Goal: Task Accomplishment & Management: Manage account settings

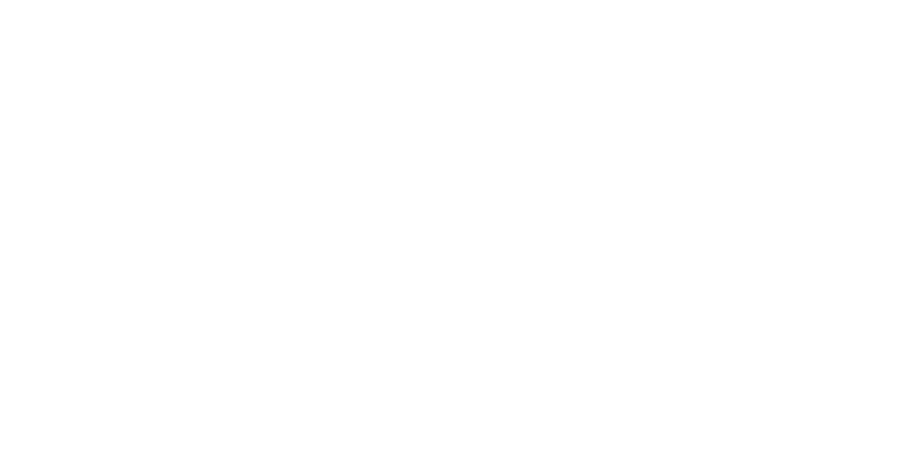
drag, startPoint x: 0, startPoint y: 0, endPoint x: 686, endPoint y: 117, distance: 695.9
click at [713, 57] on body at bounding box center [457, 228] width 915 height 457
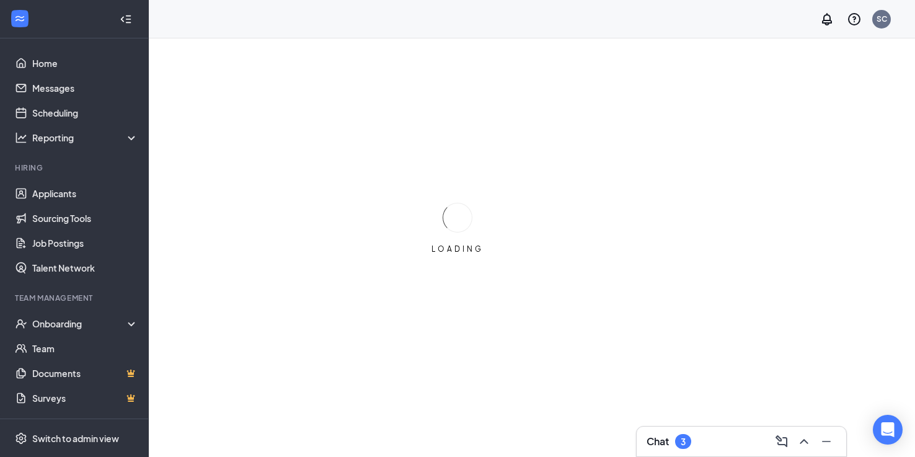
click at [695, 436] on div "Chat 3" at bounding box center [742, 442] width 190 height 20
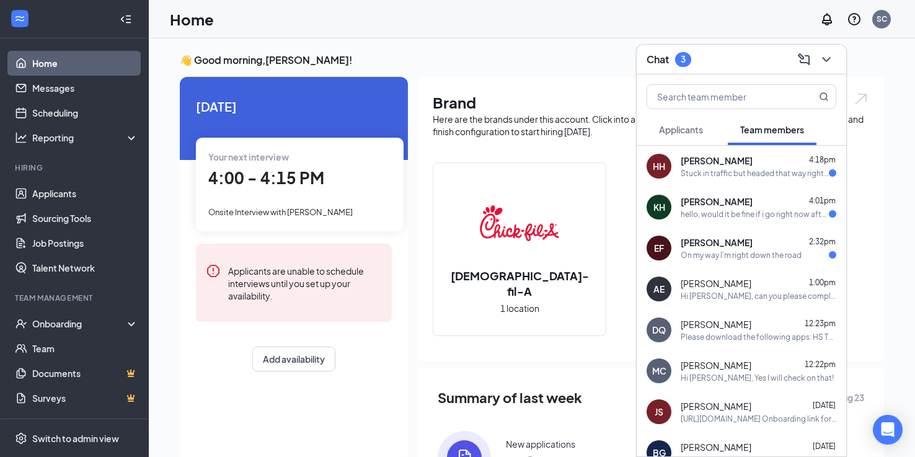
click at [770, 171] on div "Stuck in traffic but headed that way right now !" at bounding box center [755, 173] width 148 height 11
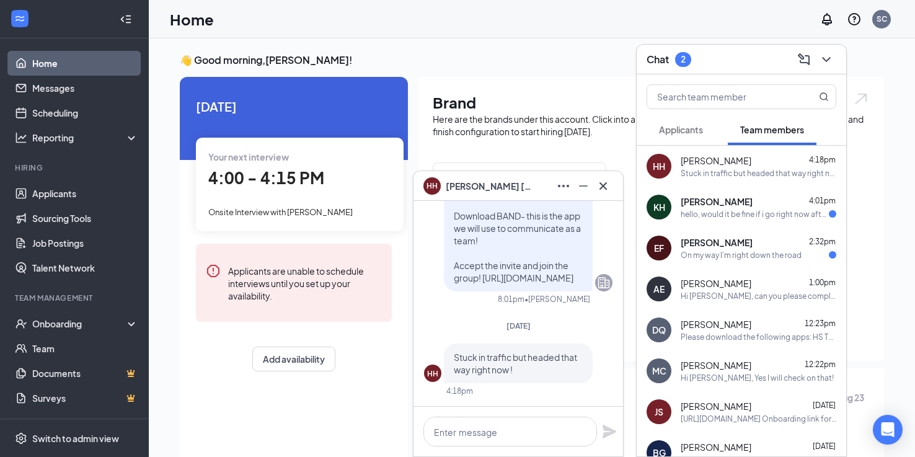
click at [727, 207] on span "[PERSON_NAME]" at bounding box center [717, 201] width 72 height 12
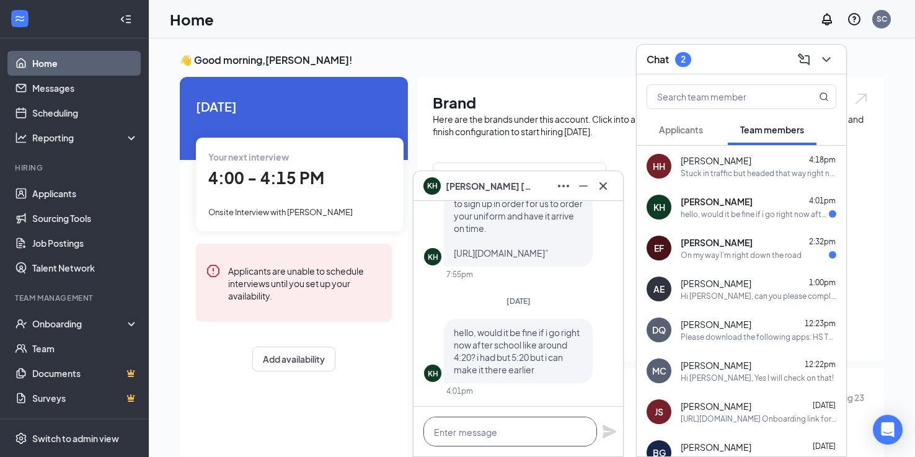
click at [502, 427] on textarea at bounding box center [511, 432] width 174 height 30
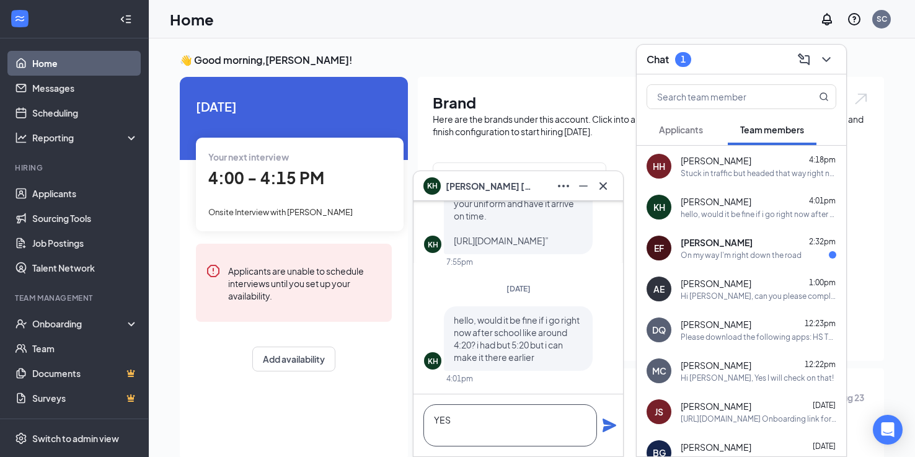
type textarea "YES"
click at [603, 427] on icon "Plane" at bounding box center [609, 425] width 15 height 15
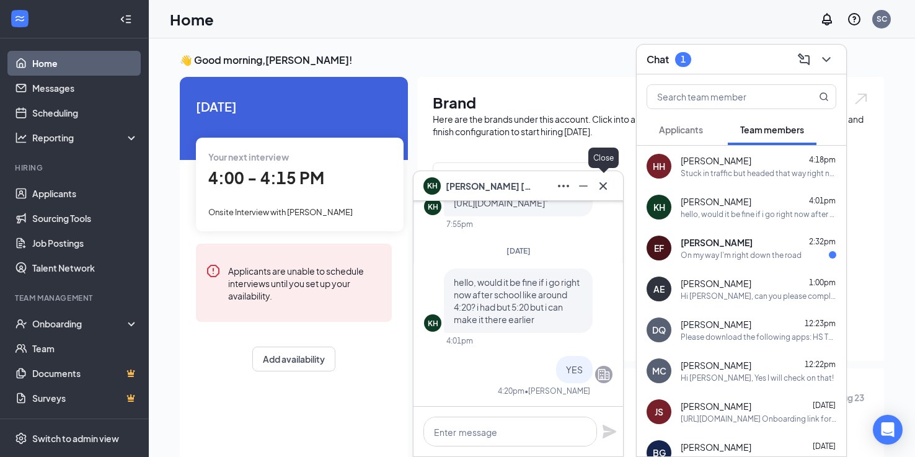
click at [603, 185] on icon "Cross" at bounding box center [603, 185] width 7 height 7
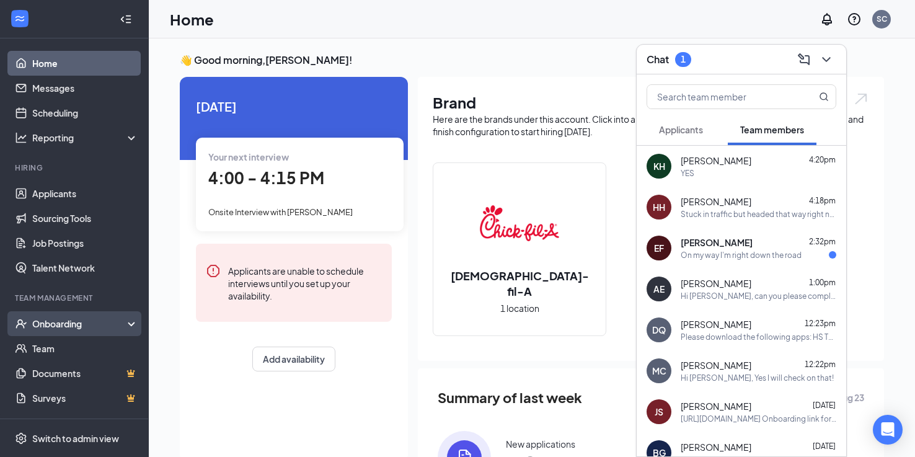
click at [79, 334] on div "Onboarding" at bounding box center [74, 323] width 149 height 25
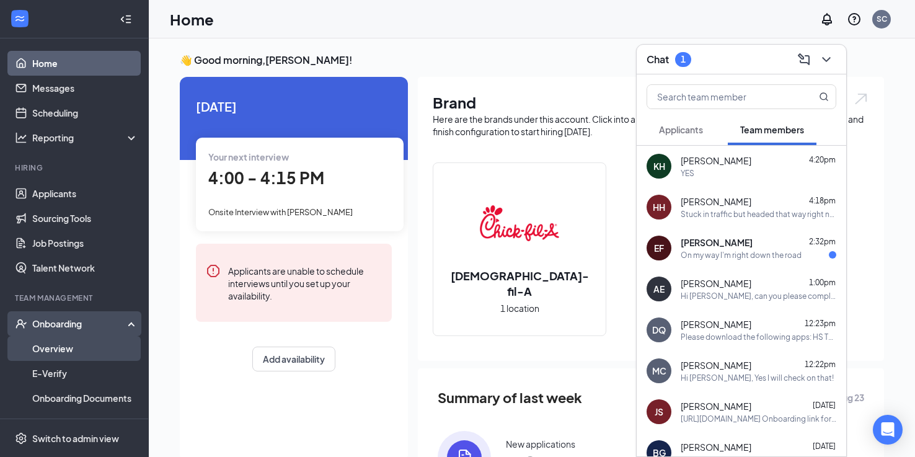
click at [78, 342] on link "Overview" at bounding box center [85, 348] width 106 height 25
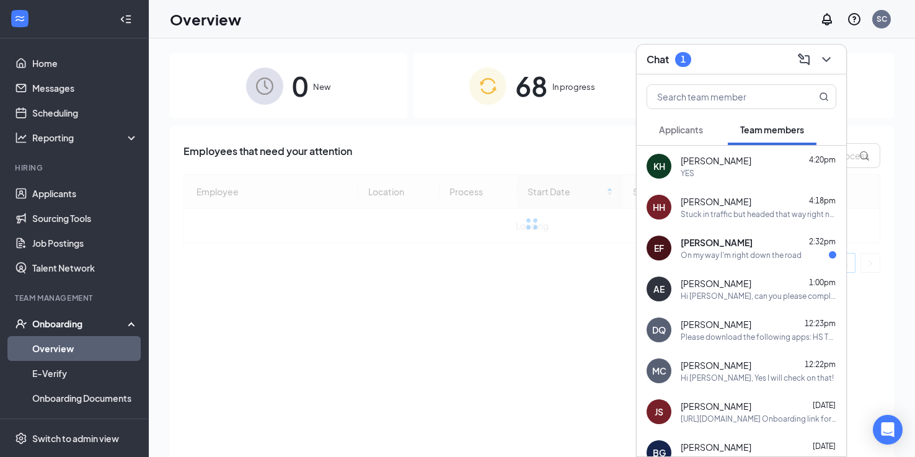
click at [827, 56] on icon "ChevronDown" at bounding box center [826, 59] width 15 height 15
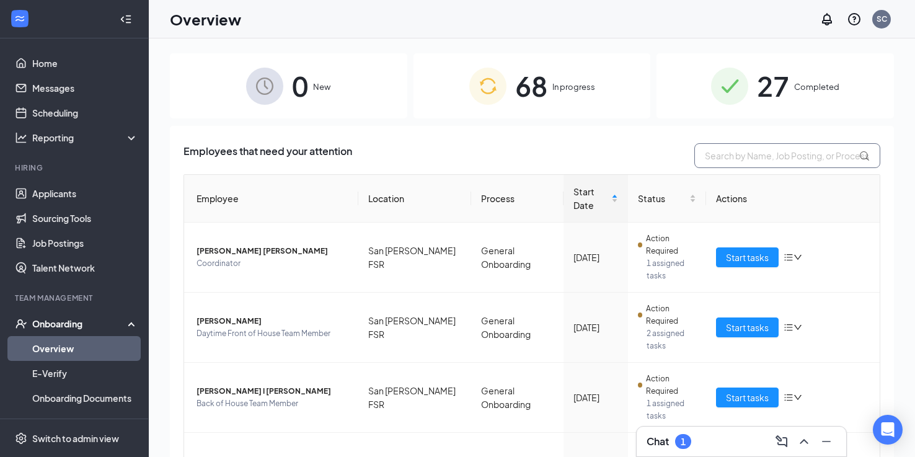
click at [729, 165] on input "text" at bounding box center [788, 155] width 186 height 25
type input "[PERSON_NAME]"
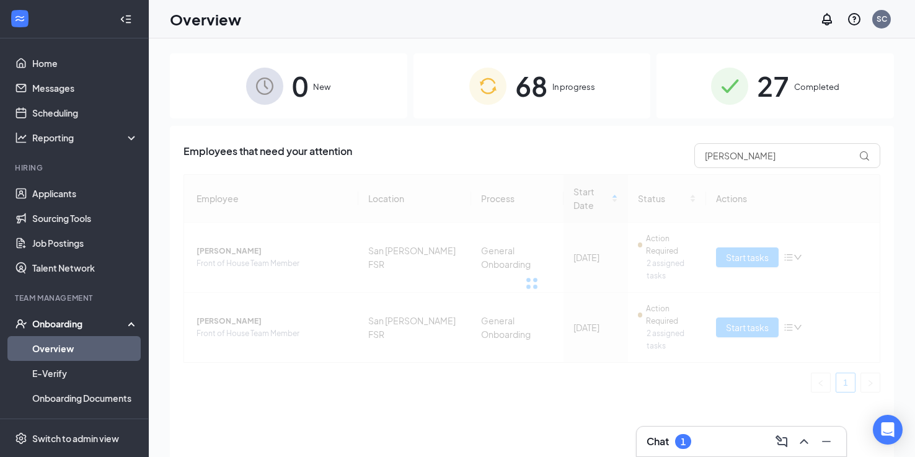
click at [523, 91] on span "68" at bounding box center [531, 86] width 32 height 43
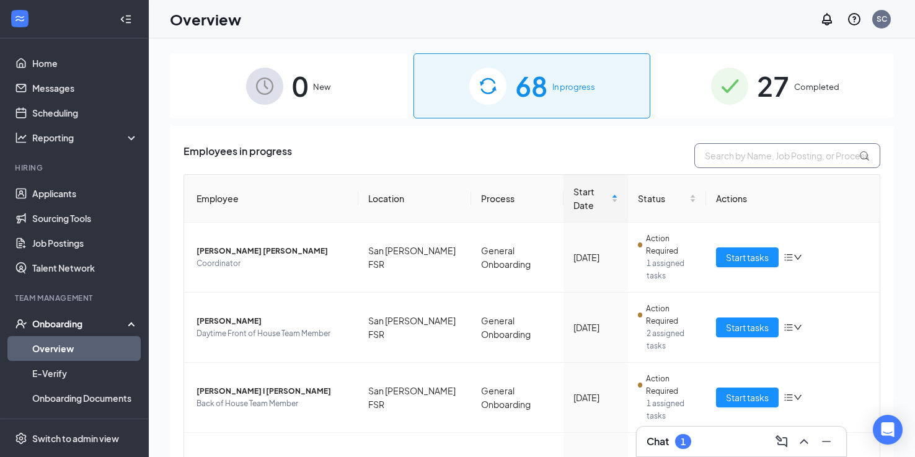
click at [750, 163] on input "text" at bounding box center [788, 155] width 186 height 25
type input "[PERSON_NAME]"
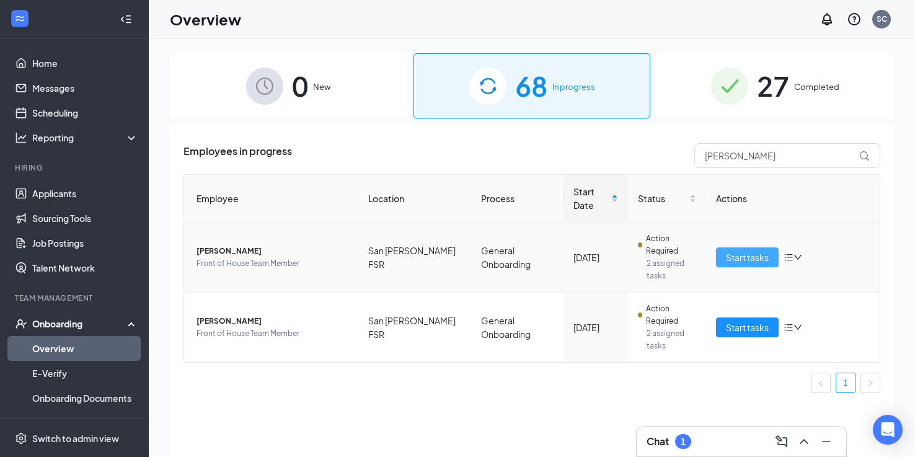
click at [753, 251] on span "Start tasks" at bounding box center [747, 258] width 43 height 14
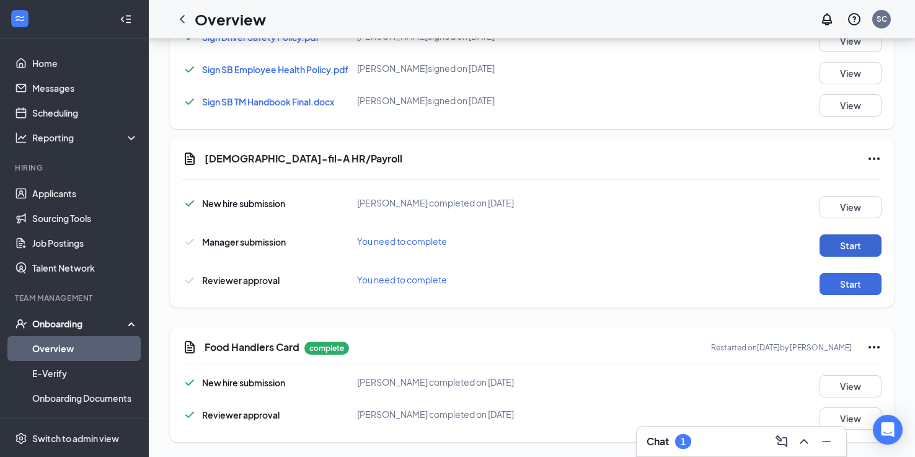
scroll to position [834, 0]
click at [829, 240] on button "Start" at bounding box center [851, 245] width 62 height 22
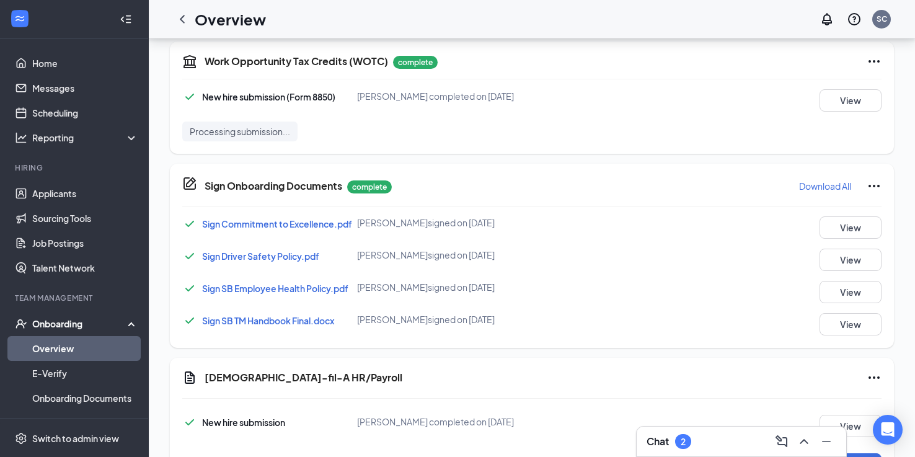
scroll to position [670, 0]
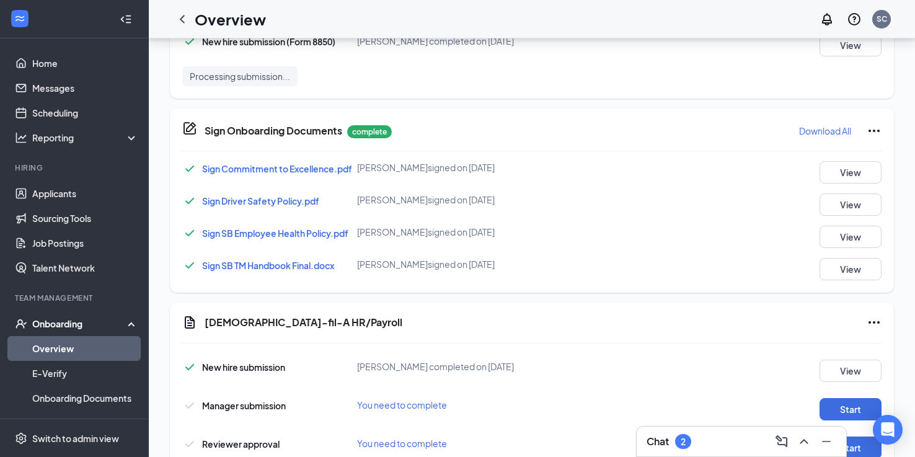
click at [671, 435] on div "Chat 2" at bounding box center [669, 441] width 45 height 15
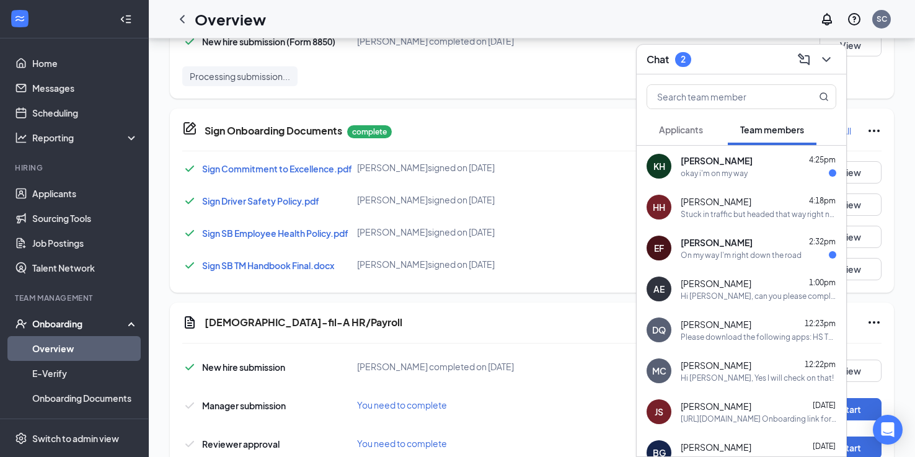
click at [729, 181] on div "KH [PERSON_NAME] 4:25pm okay i'm on my way" at bounding box center [742, 166] width 210 height 41
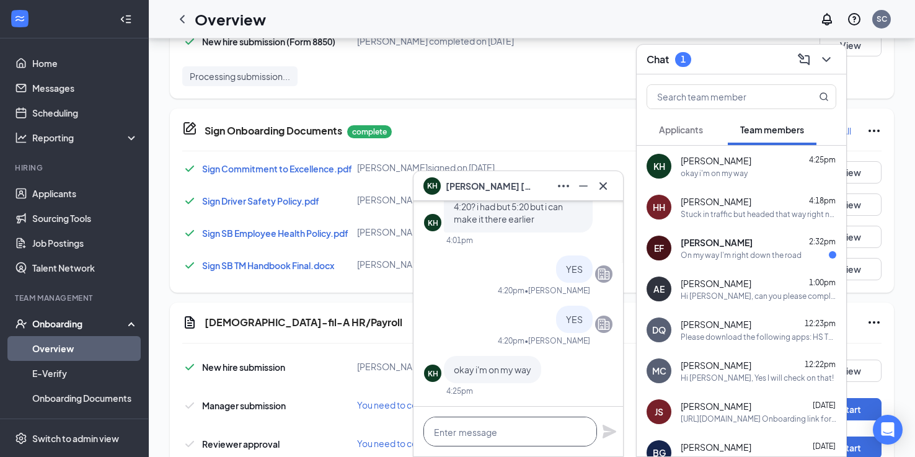
click at [534, 423] on textarea at bounding box center [511, 432] width 174 height 30
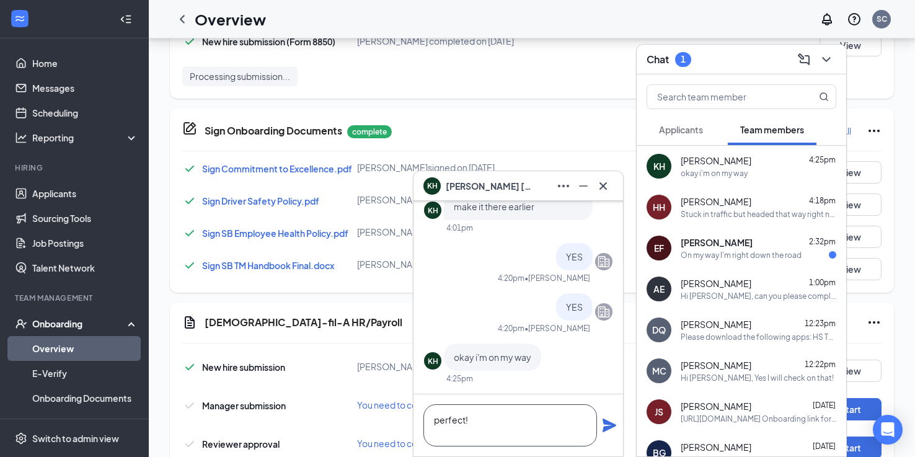
type textarea "perfect!"
click at [607, 425] on icon "Plane" at bounding box center [609, 425] width 15 height 15
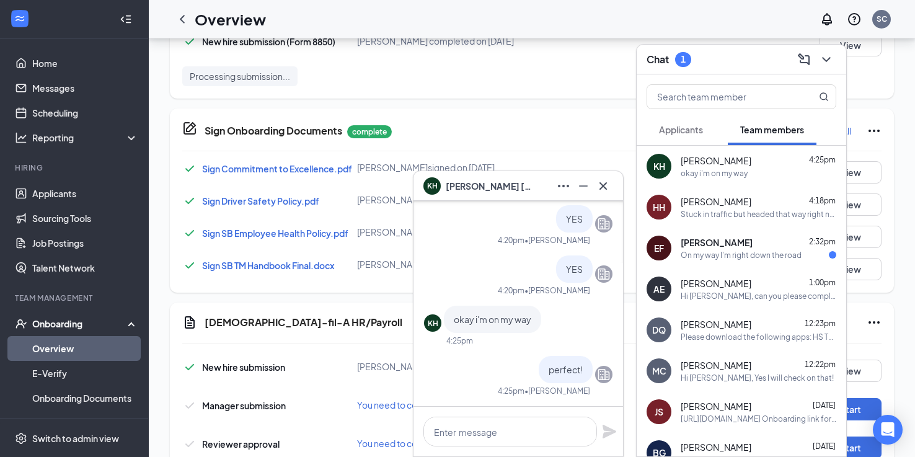
click at [766, 223] on div "HH [PERSON_NAME] 4:18pm Stuck in traffic but headed that way right now !" at bounding box center [742, 207] width 210 height 41
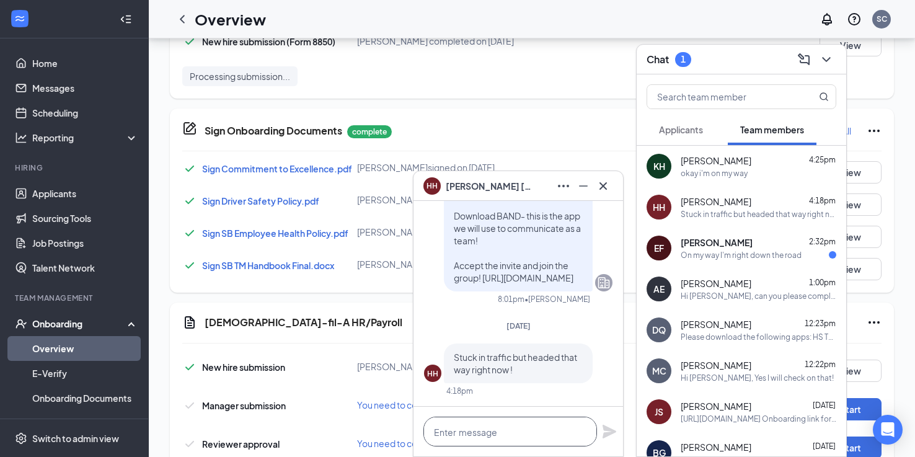
click at [546, 419] on textarea at bounding box center [511, 432] width 174 height 30
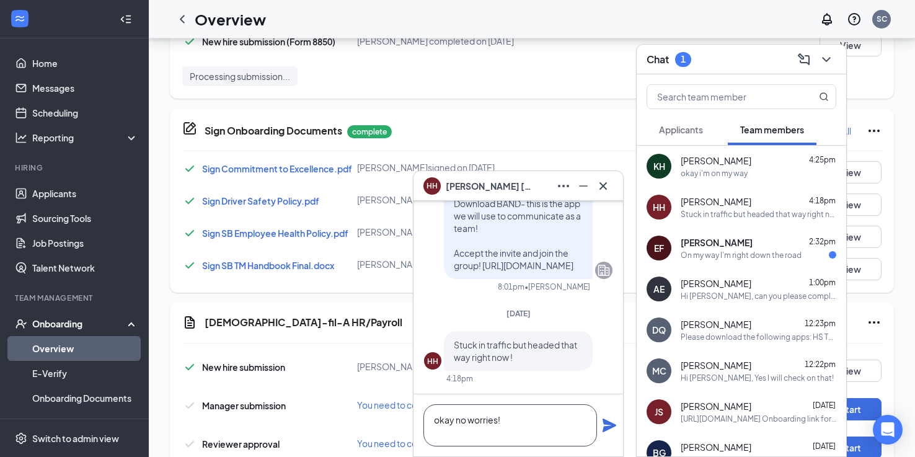
type textarea "okay no worries!"
click at [605, 419] on icon "Plane" at bounding box center [609, 425] width 15 height 15
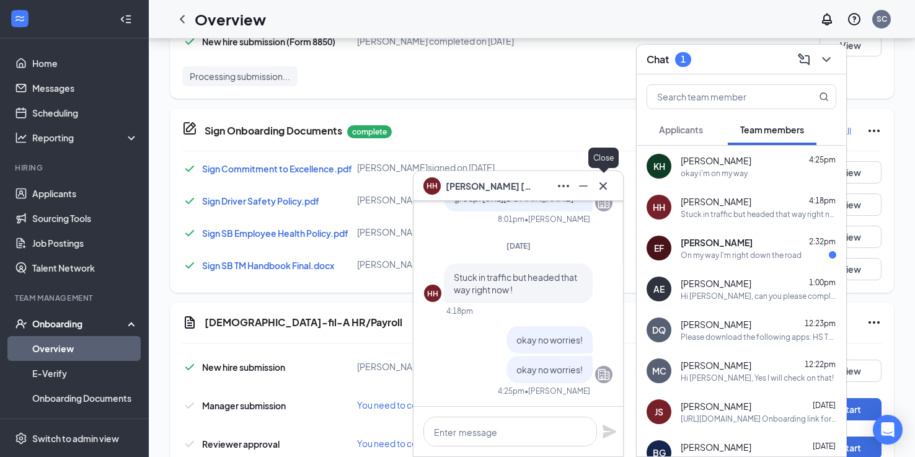
click at [607, 190] on icon "Cross" at bounding box center [603, 186] width 15 height 15
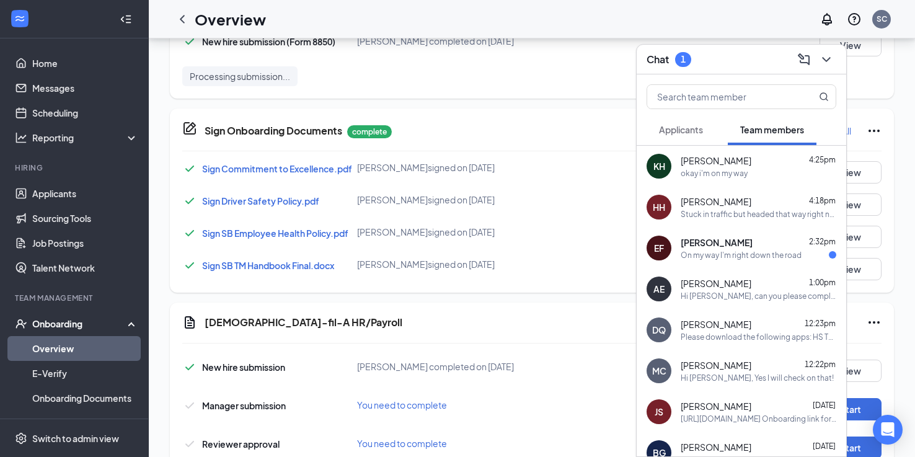
click at [693, 241] on span "[PERSON_NAME]" at bounding box center [717, 242] width 72 height 12
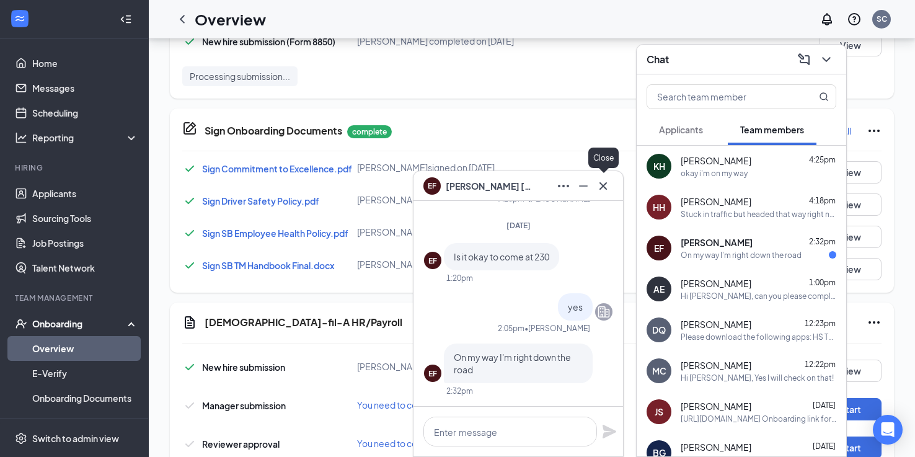
click at [605, 188] on icon "Cross" at bounding box center [603, 185] width 7 height 7
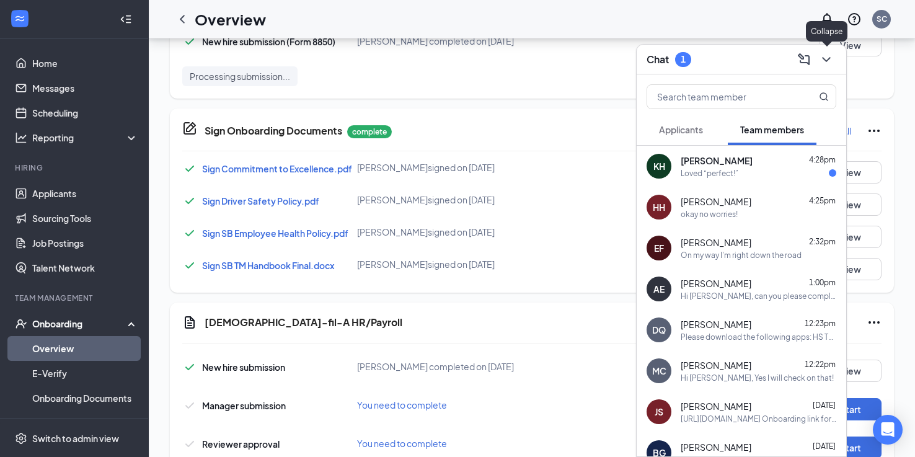
click at [828, 55] on icon "ChevronDown" at bounding box center [826, 59] width 15 height 15
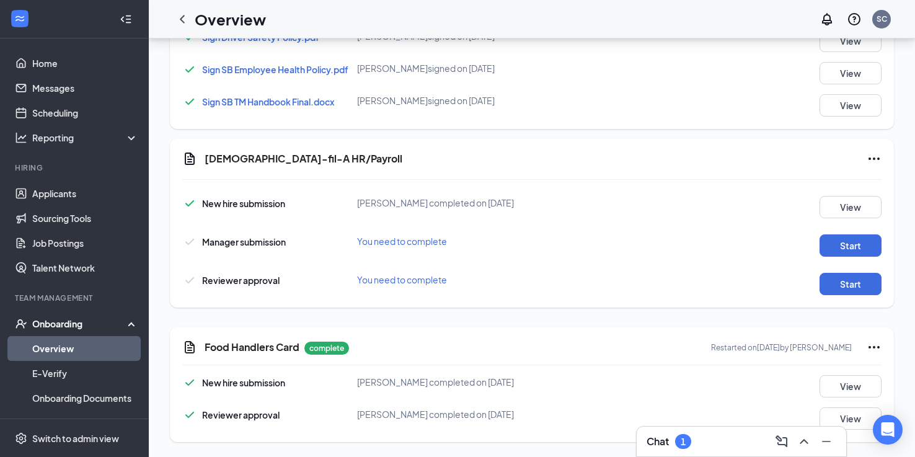
scroll to position [834, 0]
click at [861, 260] on div "New hire submission [PERSON_NAME] completed on [DATE] View Manager submission Y…" at bounding box center [532, 242] width 700 height 105
click at [861, 244] on button "Start" at bounding box center [851, 245] width 62 height 22
click at [835, 293] on button "Start" at bounding box center [851, 284] width 62 height 22
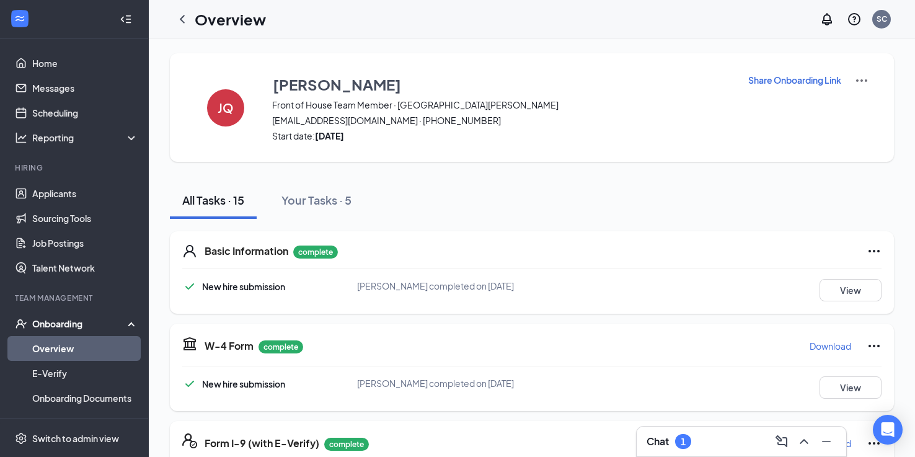
scroll to position [0, 0]
click at [187, 20] on icon "ChevronLeft" at bounding box center [182, 19] width 15 height 15
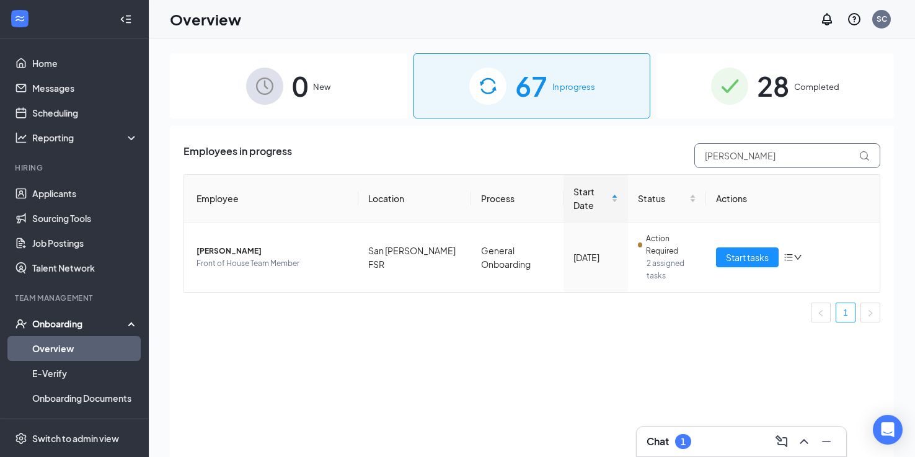
click at [731, 156] on input "[PERSON_NAME]" at bounding box center [788, 155] width 186 height 25
type input "[PERSON_NAME]"
click at [760, 251] on span "Start tasks" at bounding box center [747, 258] width 43 height 14
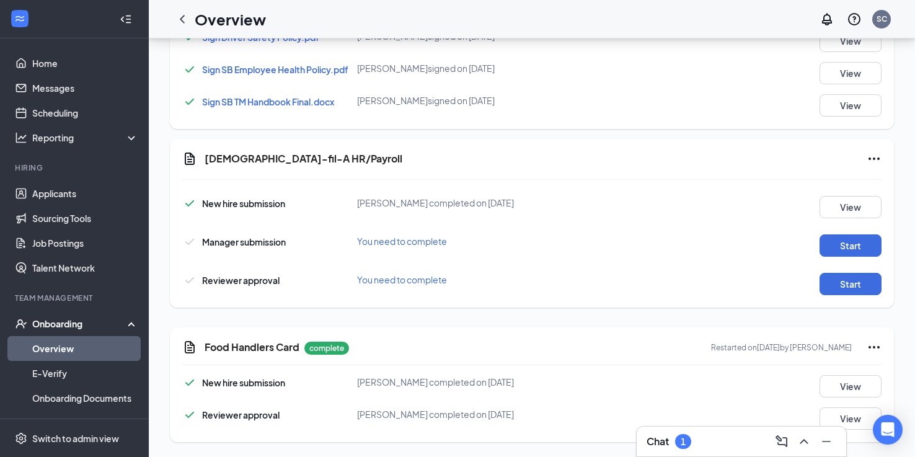
scroll to position [834, 0]
click at [853, 243] on button "Start" at bounding box center [851, 245] width 62 height 22
click at [855, 287] on button "Start" at bounding box center [851, 284] width 62 height 22
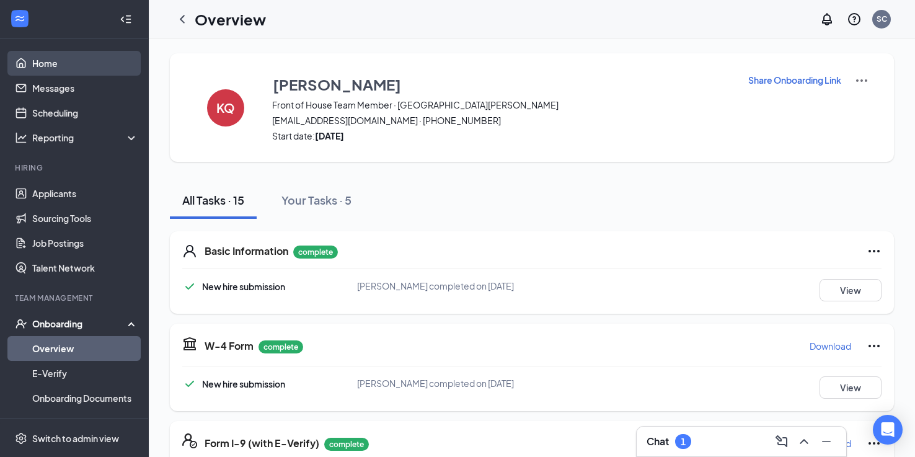
scroll to position [0, 0]
click at [104, 70] on link "Home" at bounding box center [85, 63] width 106 height 25
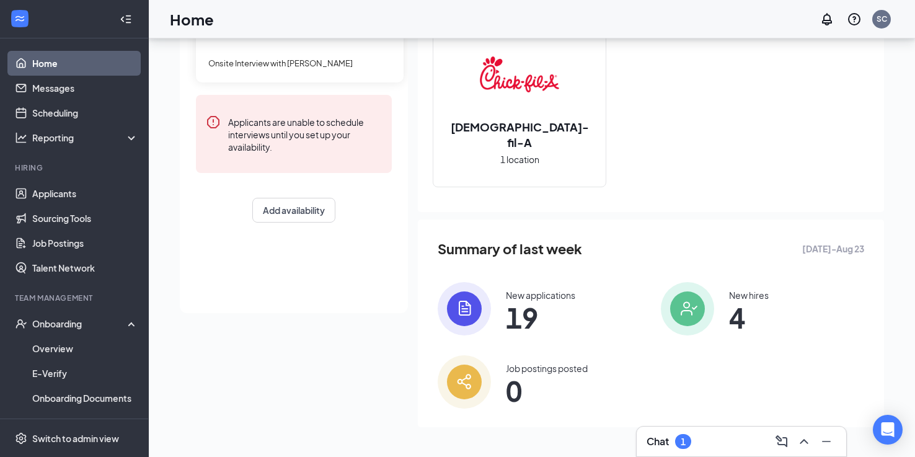
scroll to position [148, 0]
click at [81, 185] on link "Applicants" at bounding box center [85, 193] width 106 height 25
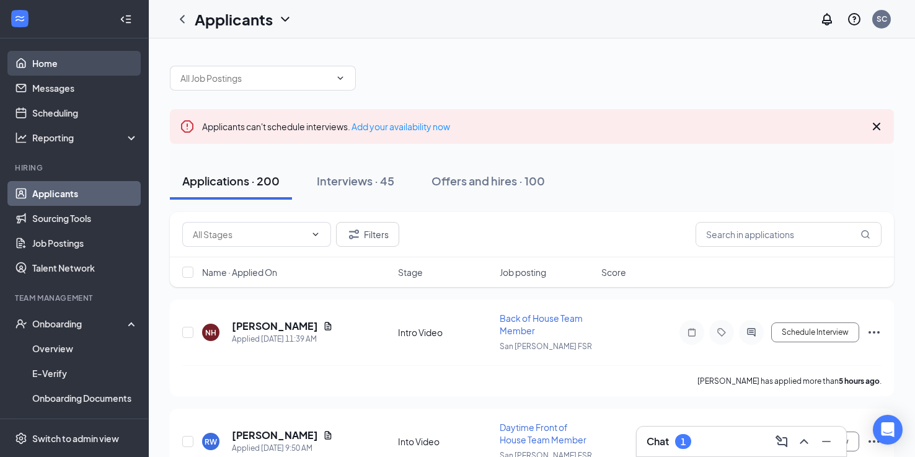
click at [90, 68] on link "Home" at bounding box center [85, 63] width 106 height 25
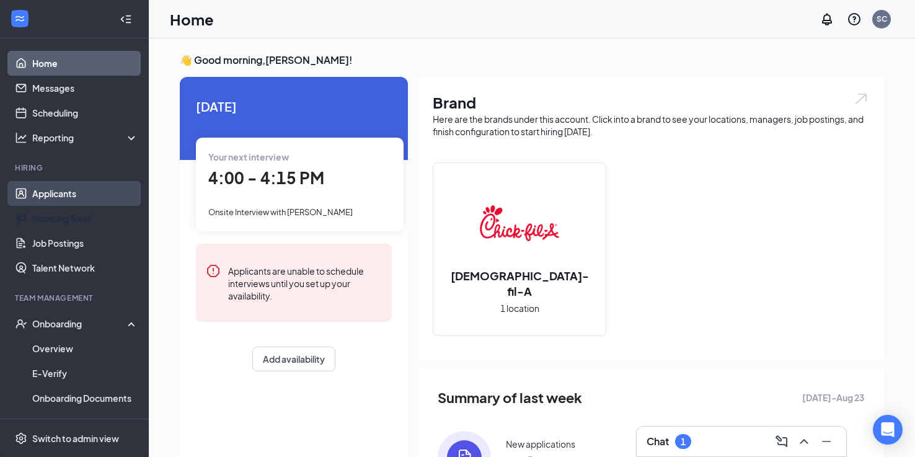
click at [74, 204] on link "Applicants" at bounding box center [85, 193] width 106 height 25
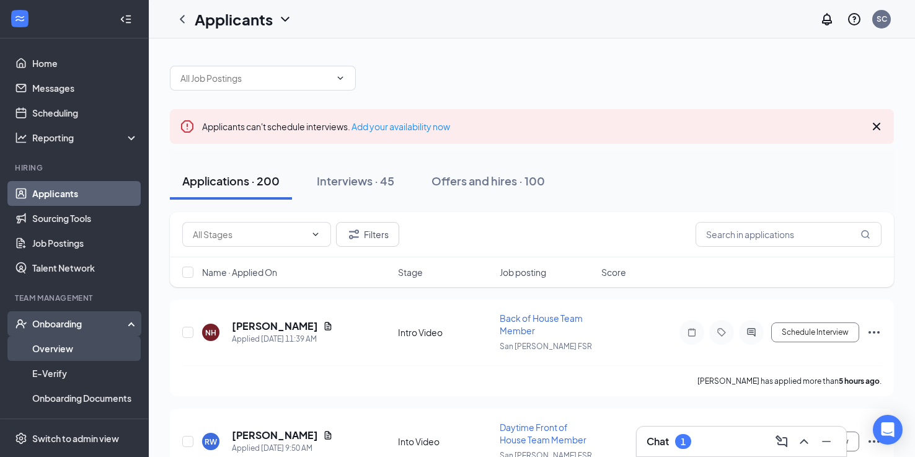
click at [92, 337] on link "Overview" at bounding box center [85, 348] width 106 height 25
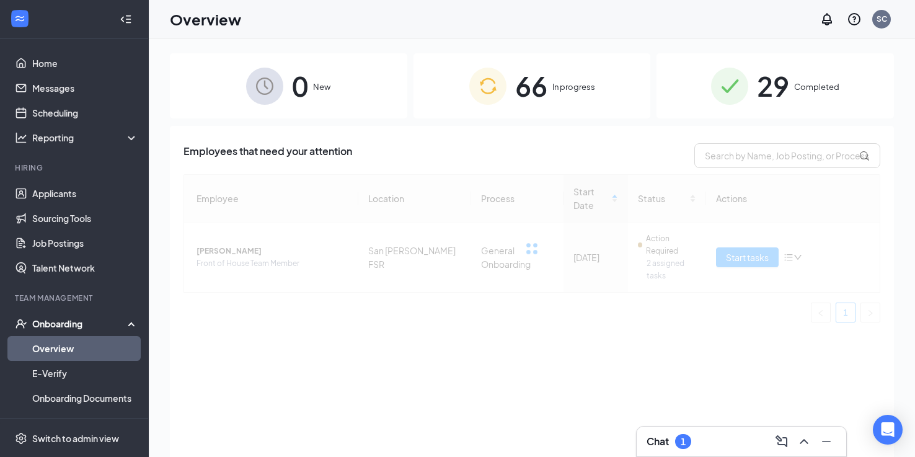
click at [91, 346] on link "Overview" at bounding box center [85, 348] width 106 height 25
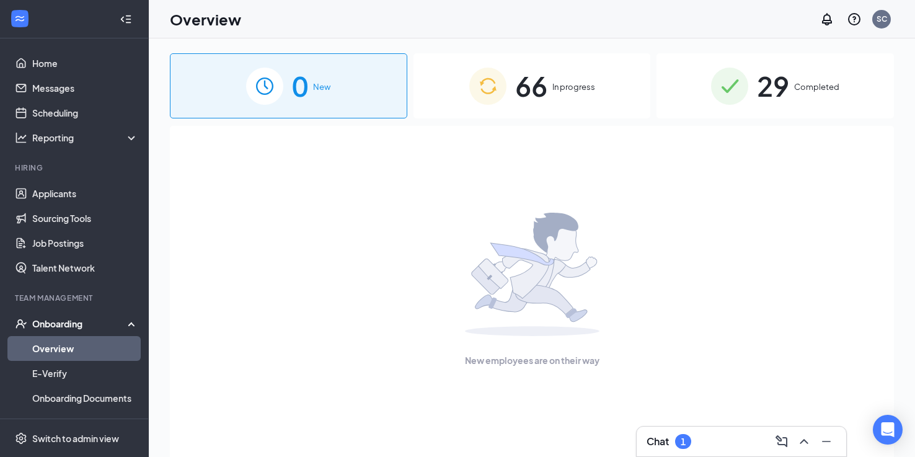
click at [68, 349] on link "Overview" at bounding box center [85, 348] width 106 height 25
click at [525, 99] on span "66" at bounding box center [531, 86] width 32 height 43
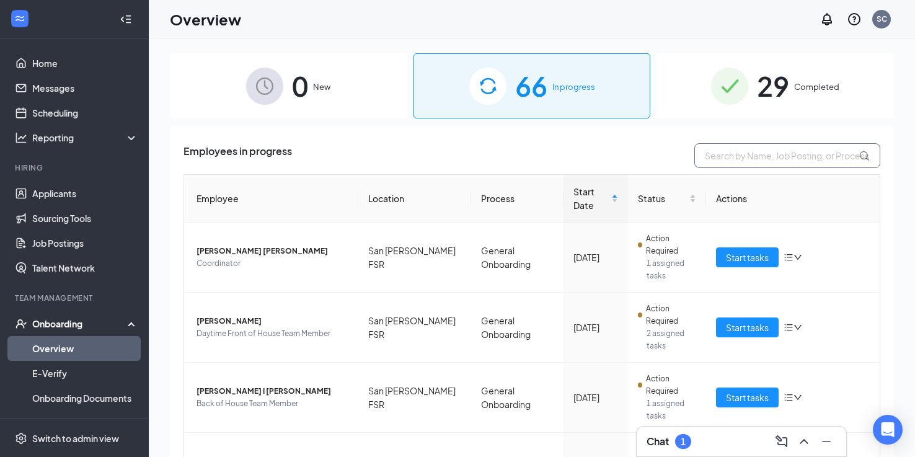
click at [716, 151] on input "text" at bounding box center [788, 155] width 186 height 25
type input "[PERSON_NAME]"
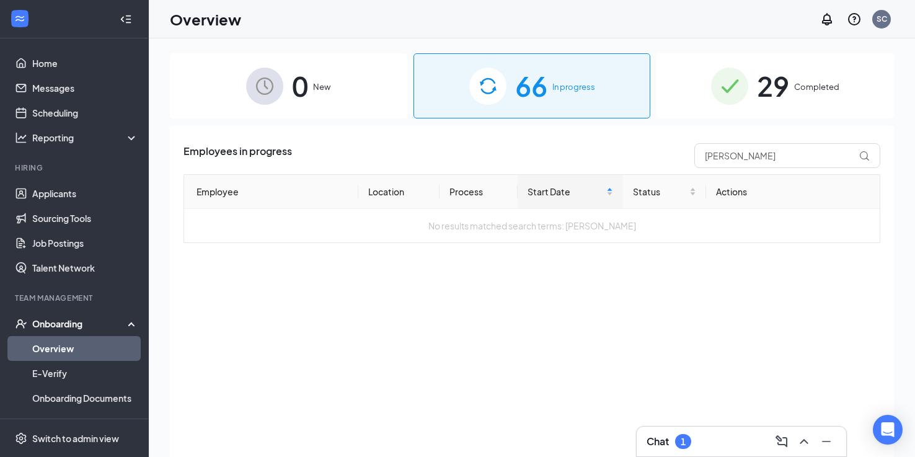
click at [734, 65] on div "29 Completed" at bounding box center [776, 85] width 238 height 65
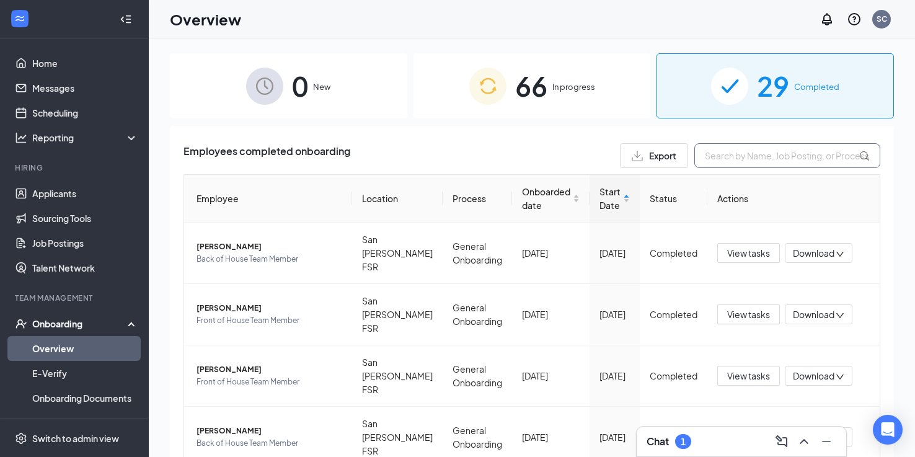
click at [714, 149] on input "text" at bounding box center [788, 155] width 186 height 25
type input "[PERSON_NAME]"
